Goal: Information Seeking & Learning: Learn about a topic

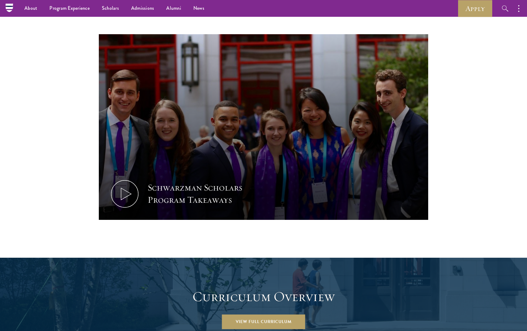
scroll to position [589, 0]
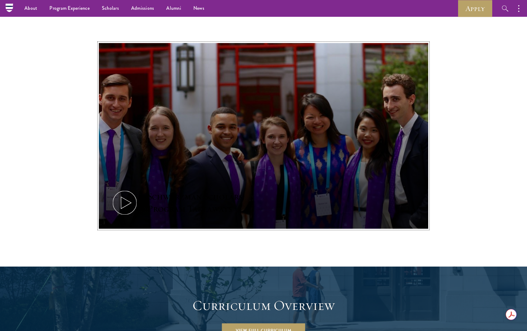
click at [128, 189] on icon at bounding box center [124, 202] width 27 height 27
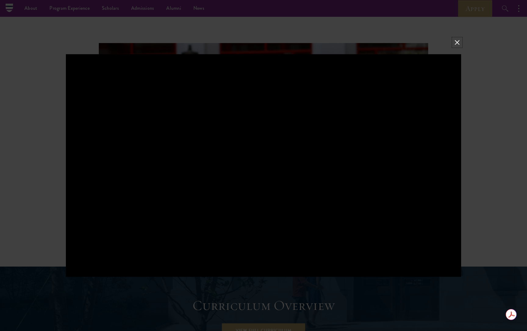
click at [456, 43] on button at bounding box center [457, 42] width 8 height 8
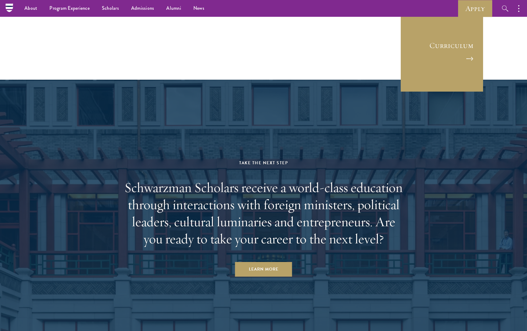
scroll to position [2973, 0]
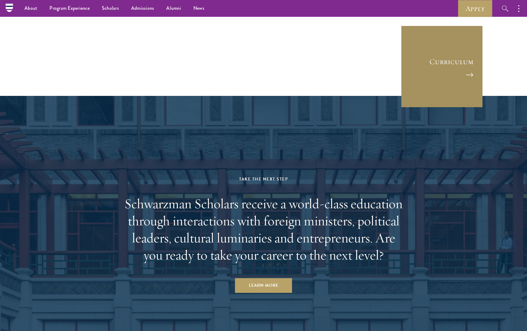
click at [457, 33] on link "Curriculum" at bounding box center [442, 66] width 82 height 82
